Goal: Task Accomplishment & Management: Manage account settings

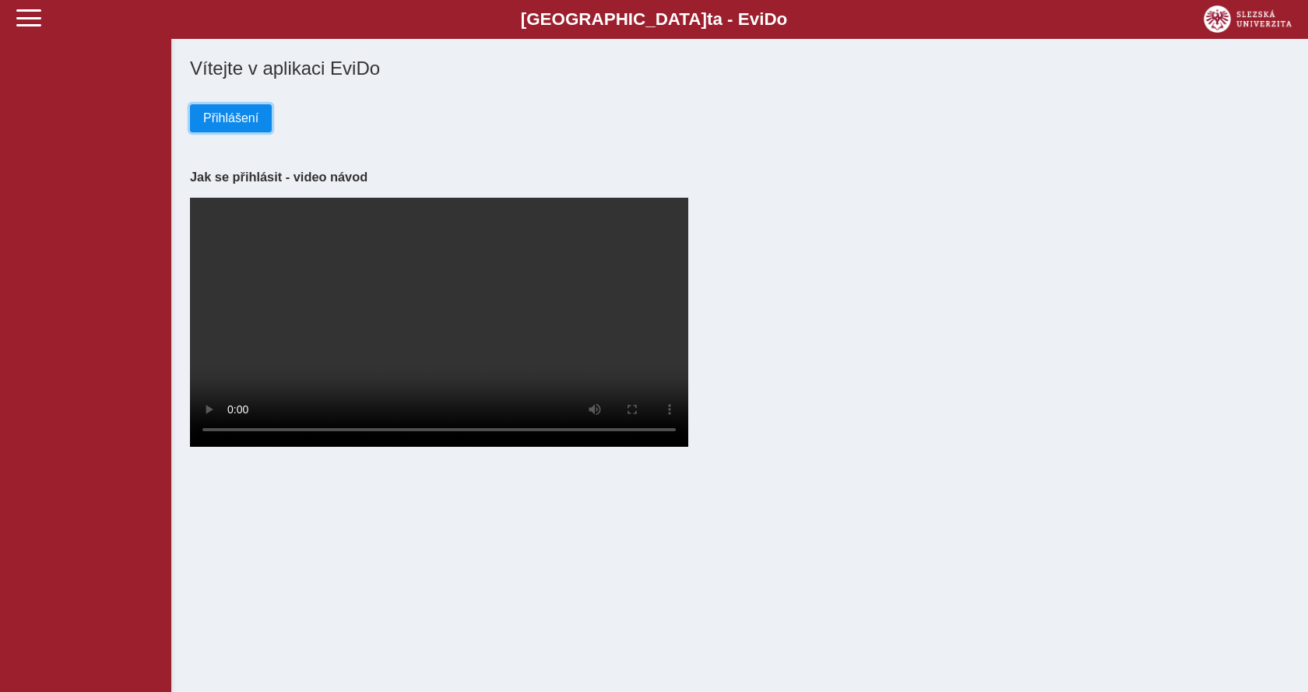
click at [240, 111] on span "Přihlášení" at bounding box center [230, 118] width 55 height 14
click at [239, 111] on span "Přihlášení" at bounding box center [230, 118] width 55 height 14
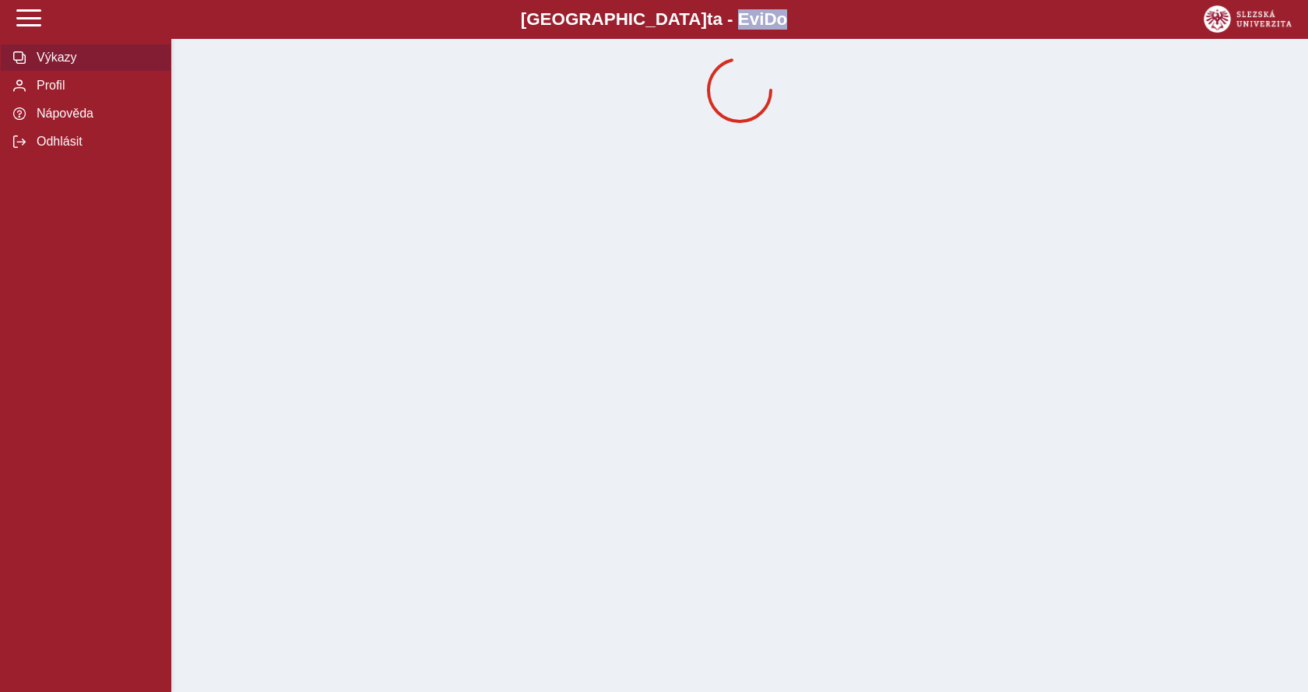
click at [234, 120] on div at bounding box center [740, 90] width 1112 height 78
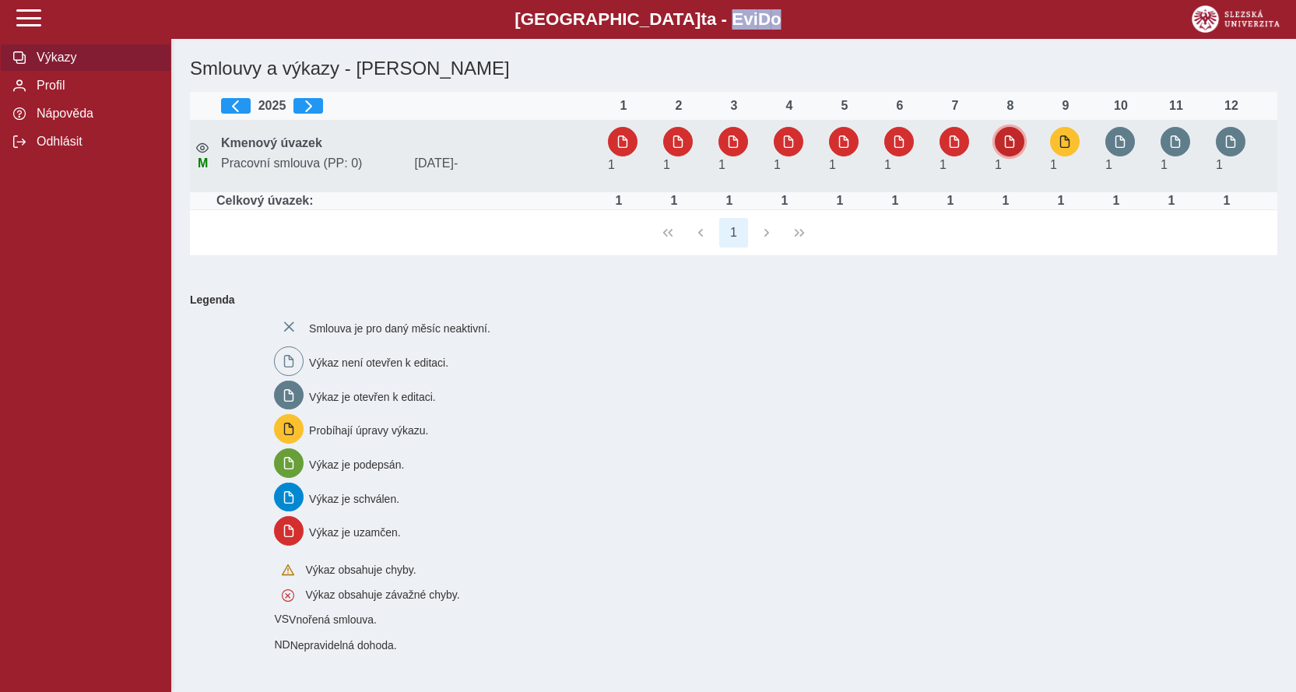
click at [1005, 138] on span "button" at bounding box center [1010, 141] width 12 height 12
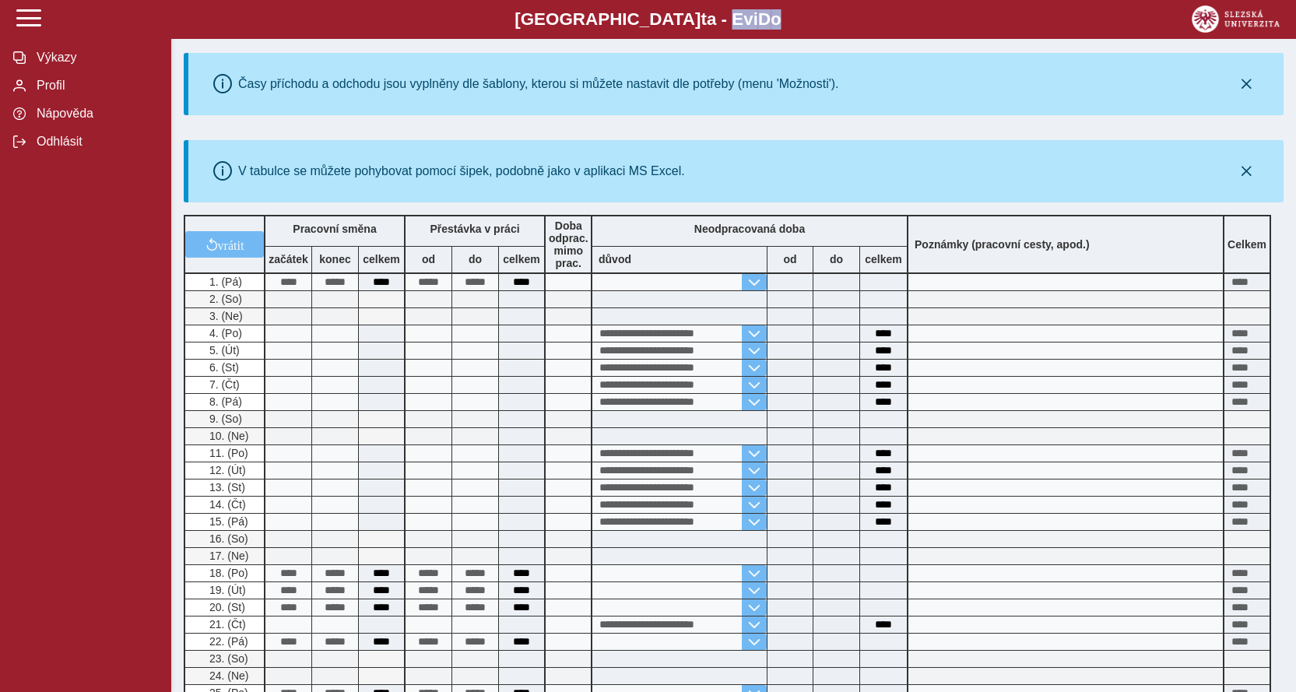
scroll to position [156, 0]
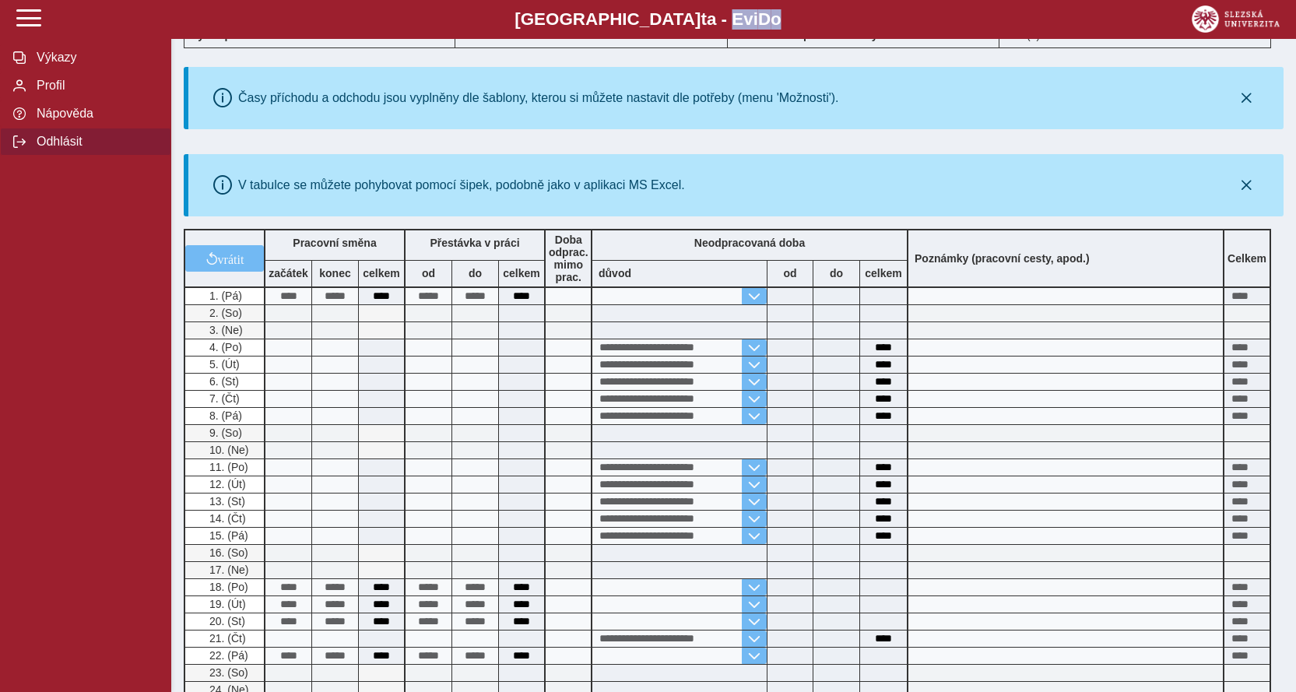
click at [47, 147] on span "Odhlásit" at bounding box center [95, 142] width 126 height 14
